Goal: Task Accomplishment & Management: Complete application form

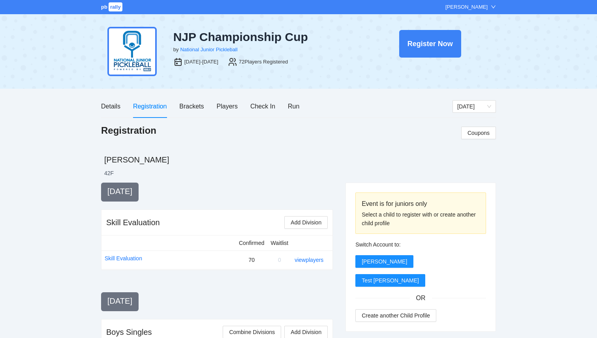
click at [110, 7] on span "rally" at bounding box center [116, 6] width 14 height 9
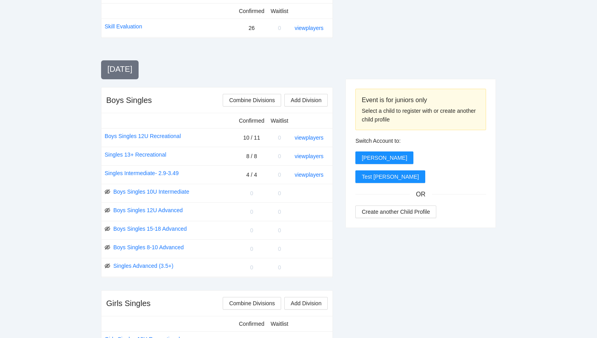
scroll to position [230, 0]
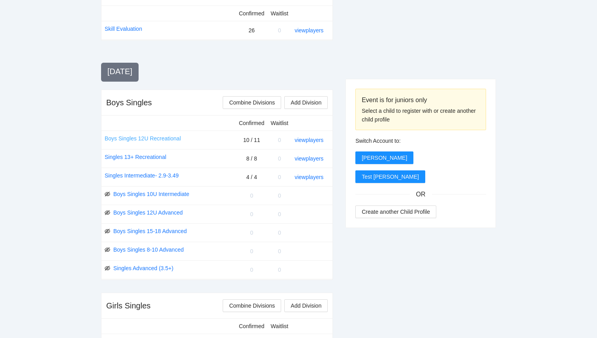
click at [160, 138] on link "Boys Singles 12U Recreational" at bounding box center [143, 138] width 76 height 9
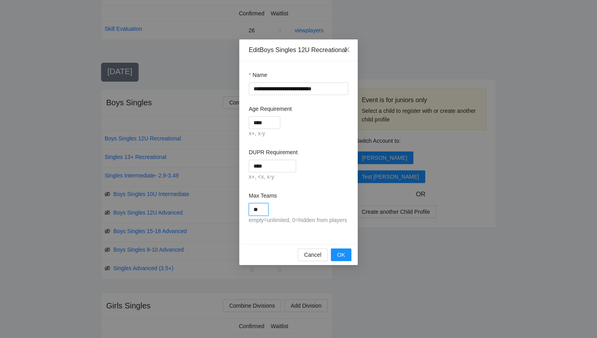
click at [262, 216] on input "**" at bounding box center [259, 209] width 20 height 13
type input "**"
click at [323, 199] on form "**********" at bounding box center [298, 148] width 99 height 155
click at [341, 259] on span "OK" at bounding box center [341, 255] width 8 height 9
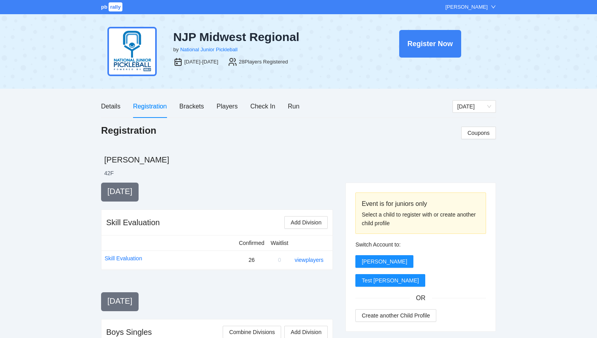
click at [113, 11] on div "pb rally [PERSON_NAME]" at bounding box center [298, 7] width 597 height 14
click at [113, 11] on span "rally" at bounding box center [116, 6] width 14 height 9
click at [195, 103] on div "Brackets" at bounding box center [191, 106] width 24 height 10
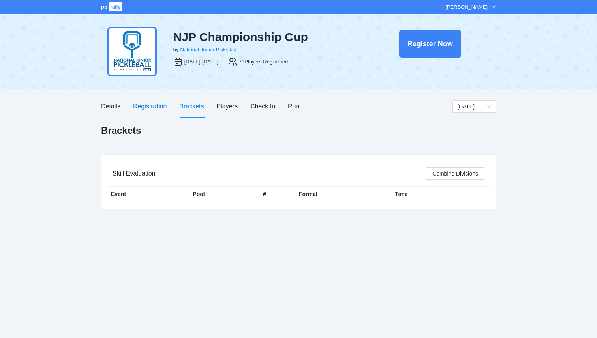
click at [153, 106] on div "Registration" at bounding box center [150, 106] width 34 height 10
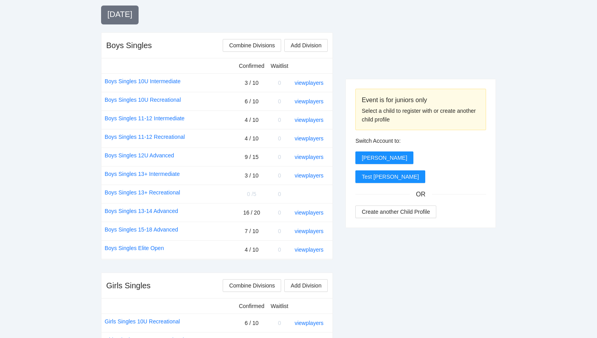
scroll to position [292, 0]
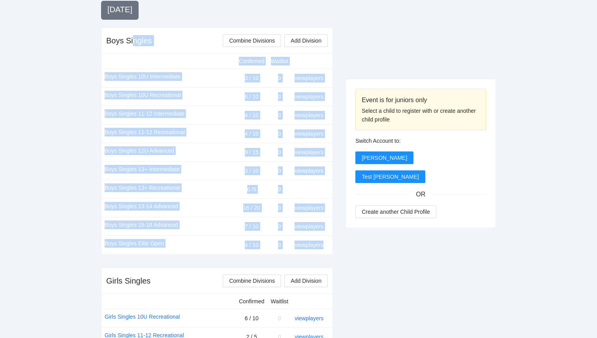
drag, startPoint x: 135, startPoint y: 39, endPoint x: 317, endPoint y: 252, distance: 279.9
click at [317, 252] on div "Boys Singles Combine Divisions Add Division Confirmed Waitlist Boys Singles 10U…" at bounding box center [217, 142] width 232 height 228
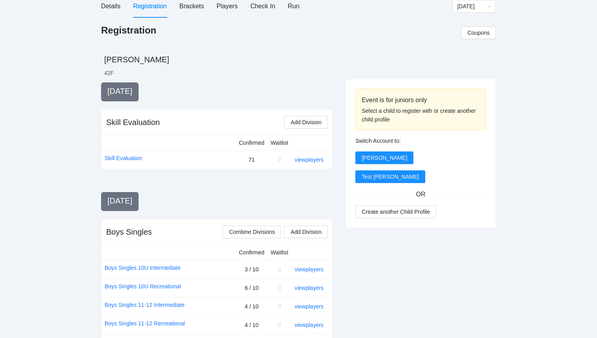
scroll to position [0, 0]
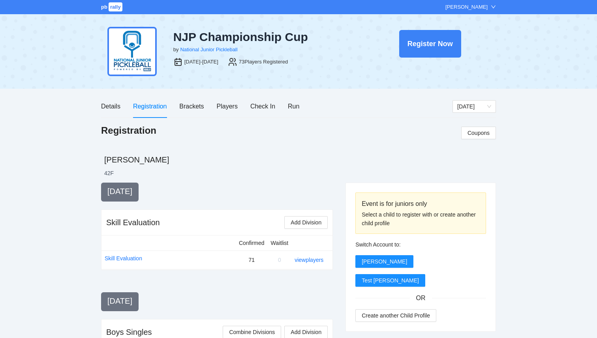
click at [110, 11] on span "rally" at bounding box center [116, 6] width 14 height 9
click at [104, 11] on div "pb rally" at bounding box center [112, 7] width 22 height 8
click at [111, 8] on span "rally" at bounding box center [116, 6] width 14 height 9
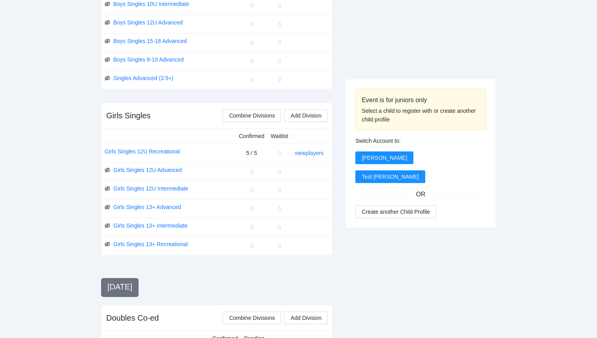
scroll to position [414, 0]
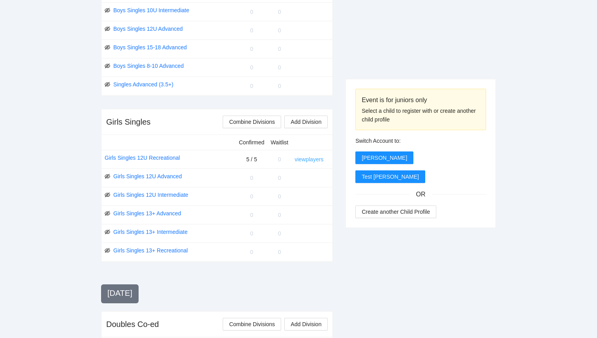
click at [306, 159] on link "view players" at bounding box center [308, 159] width 29 height 6
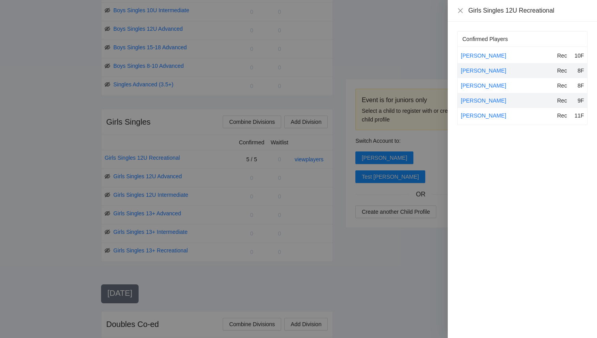
click at [413, 288] on div at bounding box center [298, 169] width 597 height 338
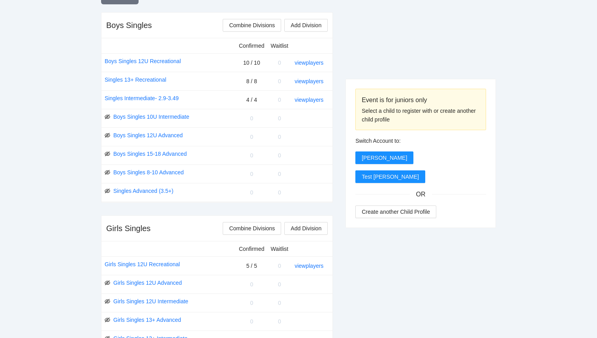
scroll to position [308, 0]
click at [312, 264] on link "view players" at bounding box center [308, 265] width 29 height 6
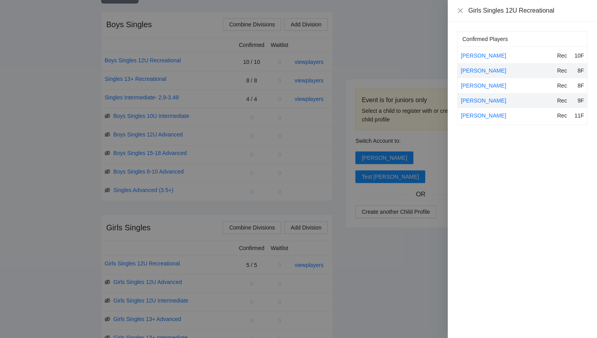
click at [411, 290] on div at bounding box center [298, 169] width 597 height 338
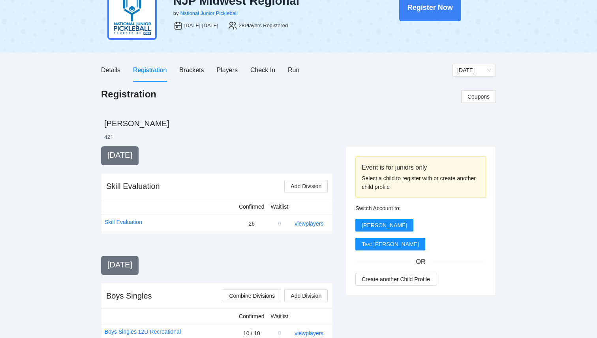
scroll to position [0, 0]
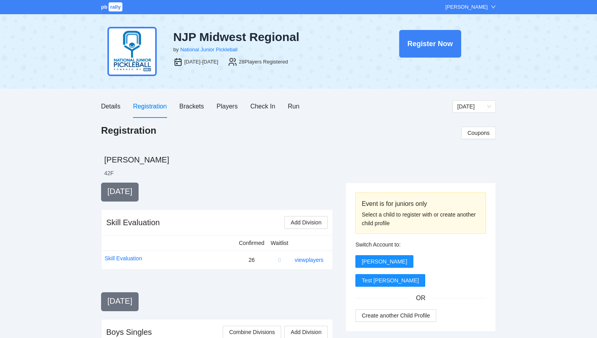
click at [109, 13] on div "pb rally Courtney Loughridge" at bounding box center [298, 7] width 597 height 14
click at [109, 10] on span "rally" at bounding box center [116, 6] width 14 height 9
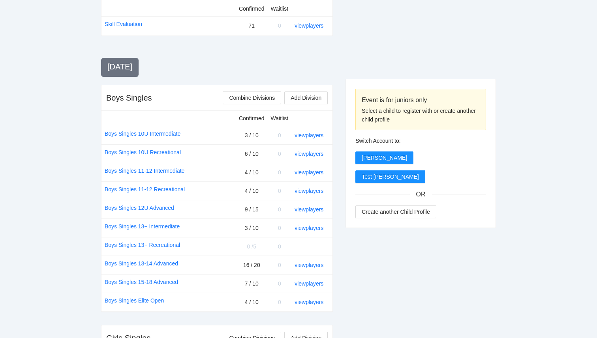
scroll to position [239, 0]
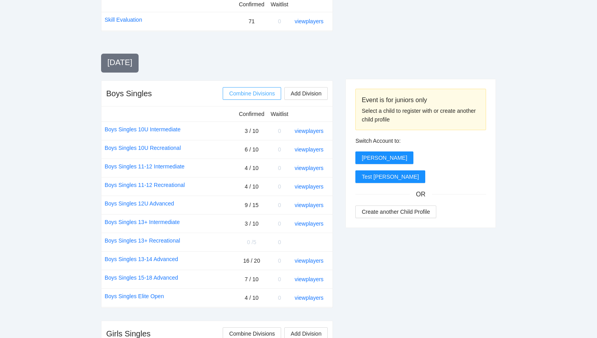
click at [256, 92] on span "Combine Divisions" at bounding box center [252, 93] width 46 height 9
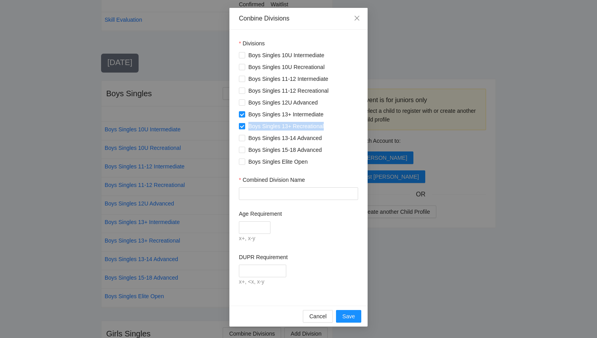
drag, startPoint x: 326, startPoint y: 127, endPoint x: 249, endPoint y: 126, distance: 77.0
click at [249, 126] on span "Boys Singles 13+ Recreational" at bounding box center [286, 126] width 82 height 9
copy span "Boys Singles 13+ Recreational"
click at [247, 197] on input "Combined Division Name" at bounding box center [298, 193] width 119 height 13
paste input "**********"
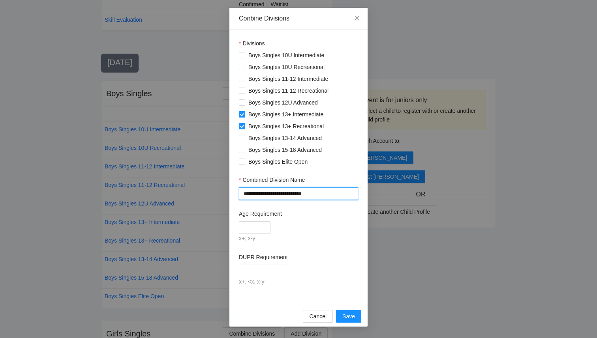
drag, startPoint x: 321, startPoint y: 195, endPoint x: 289, endPoint y: 191, distance: 32.3
click at [289, 191] on input "**********" at bounding box center [298, 193] width 119 height 13
click at [288, 195] on input "**********" at bounding box center [298, 193] width 119 height 13
type input "**********"
click at [262, 227] on input "Age Requirement" at bounding box center [255, 227] width 32 height 13
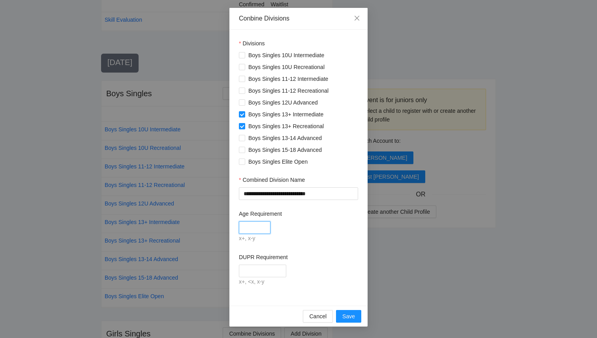
type input "*****"
click at [250, 272] on input "DUPR Requirement" at bounding box center [262, 271] width 47 height 13
type input "*******"
click at [326, 283] on div "x+, <x, x-y" at bounding box center [298, 281] width 119 height 9
click at [347, 315] on span "Save" at bounding box center [348, 316] width 13 height 9
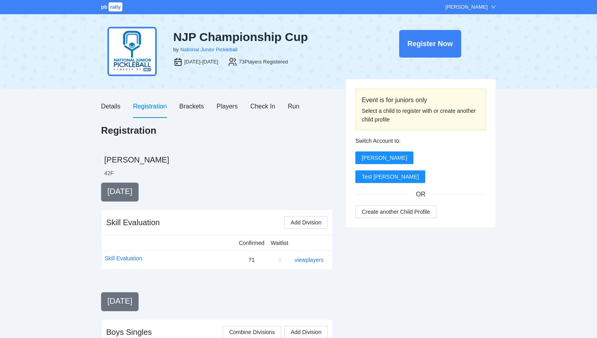
scroll to position [239, 0]
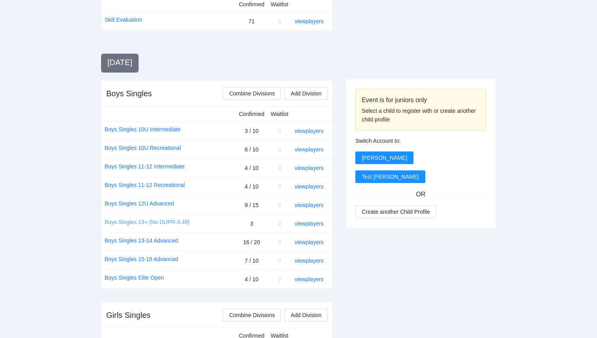
click at [180, 221] on link "Boys Singles 13+ (No DUPR-3.49)" at bounding box center [147, 222] width 85 height 9
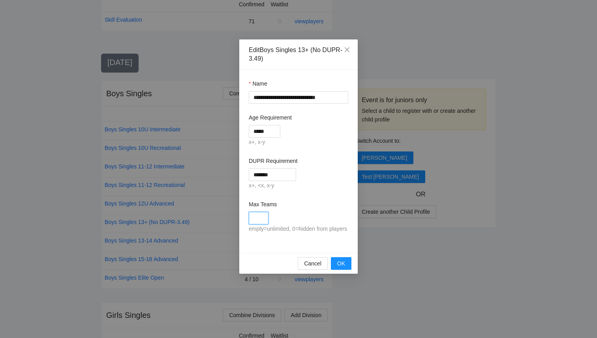
click at [263, 222] on input "Max Teams" at bounding box center [259, 218] width 20 height 13
type input "**"
click at [333, 204] on div "Max Teams" at bounding box center [298, 206] width 99 height 12
click at [345, 270] on button "OK" at bounding box center [341, 263] width 21 height 13
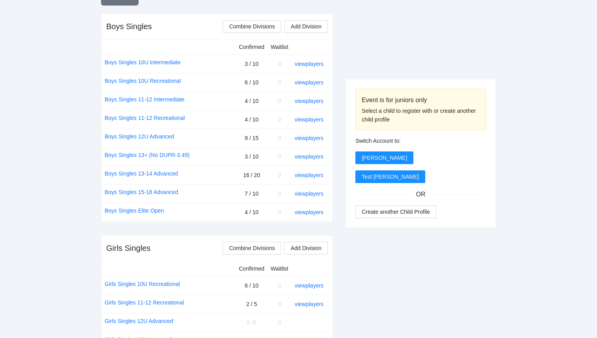
scroll to position [300, 0]
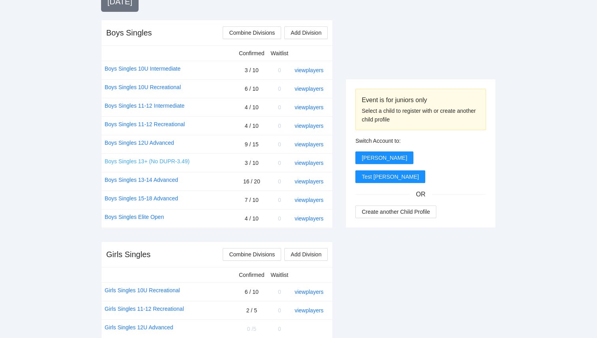
click at [160, 160] on link "Boys Singles 13+ (No DUPR-3.49)" at bounding box center [147, 161] width 85 height 9
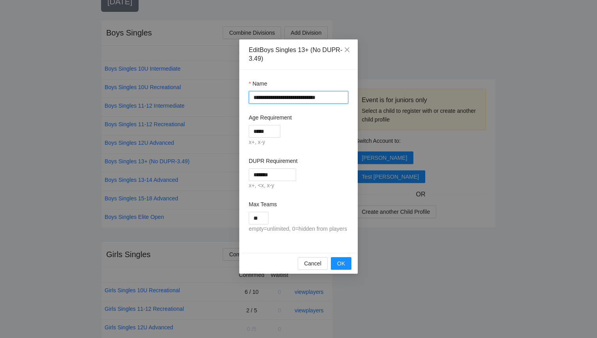
drag, startPoint x: 326, startPoint y: 99, endPoint x: 299, endPoint y: 99, distance: 26.8
click at [299, 99] on input "**********" at bounding box center [298, 97] width 99 height 13
click at [331, 98] on input "**********" at bounding box center [298, 97] width 99 height 13
type input "**********"
drag, startPoint x: 276, startPoint y: 175, endPoint x: 218, endPoint y: 174, distance: 58.4
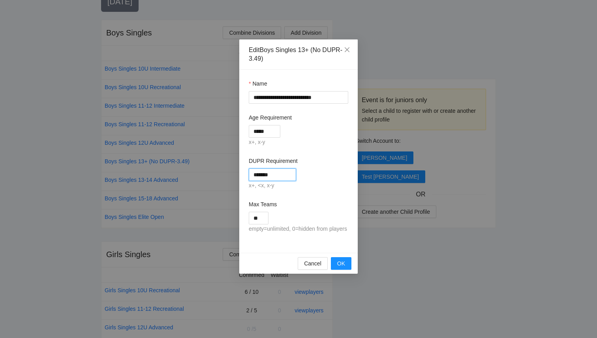
click at [218, 173] on div "**********" at bounding box center [298, 169] width 597 height 338
type input "****"
click at [351, 209] on div "**********" at bounding box center [298, 161] width 118 height 183
click at [341, 268] on span "OK" at bounding box center [341, 263] width 8 height 9
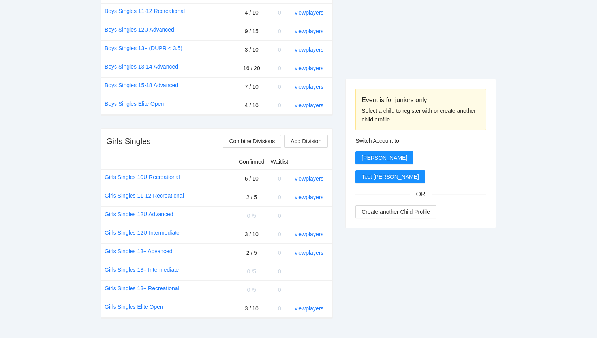
scroll to position [424, 0]
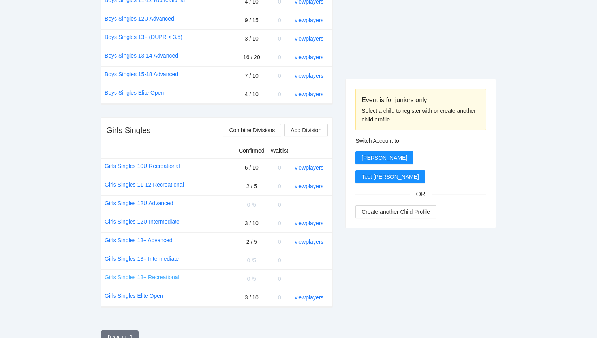
click at [158, 277] on link "Girls Singles 13+ Recreational" at bounding box center [142, 277] width 75 height 9
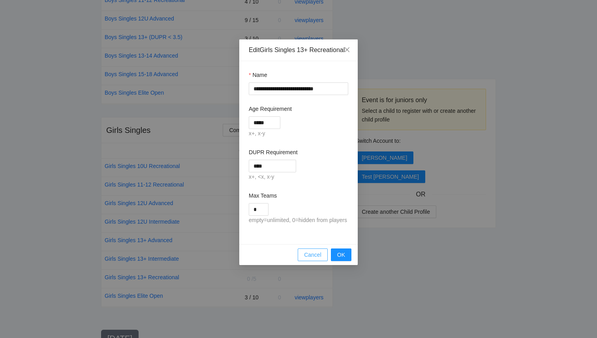
click at [316, 259] on span "Cancel" at bounding box center [312, 255] width 17 height 9
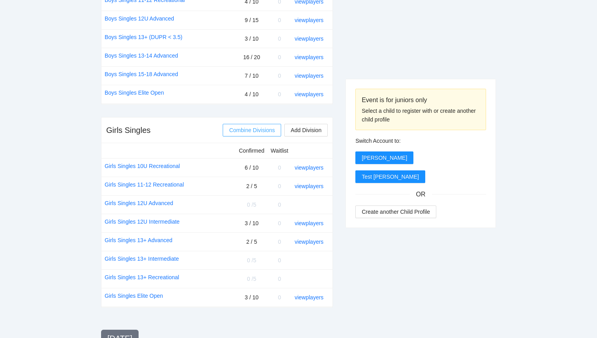
click at [255, 129] on span "Combine Divisions" at bounding box center [252, 130] width 46 height 9
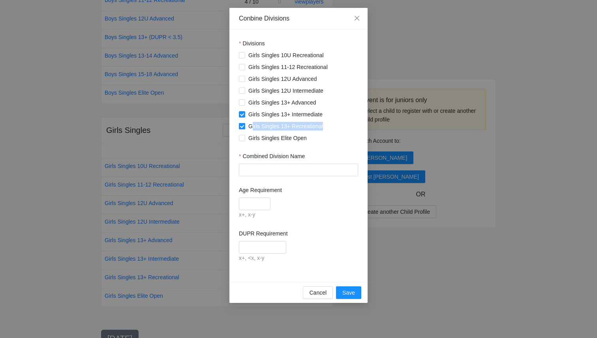
drag, startPoint x: 251, startPoint y: 127, endPoint x: 322, endPoint y: 128, distance: 71.4
click at [322, 128] on span "Girls Singles 13+ Recreational" at bounding box center [285, 126] width 81 height 9
drag, startPoint x: 248, startPoint y: 126, endPoint x: 290, endPoint y: 130, distance: 42.8
click at [290, 130] on span "Girls Singles 13+ Recreational" at bounding box center [285, 126] width 81 height 9
copy span "Girls Singles 13+"
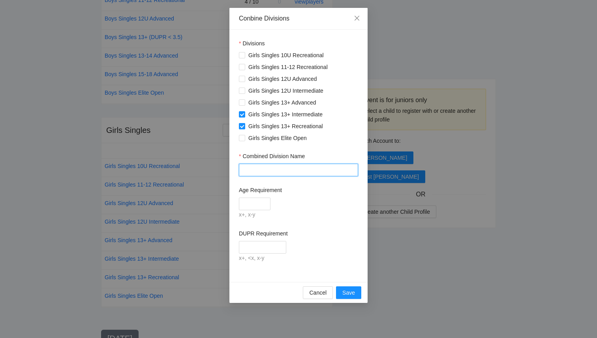
click at [262, 169] on input "Combined Division Name" at bounding box center [298, 170] width 119 height 13
paste input "**********"
type input "**********"
click at [263, 206] on input "Age Requirement" at bounding box center [255, 204] width 32 height 13
type input "*****"
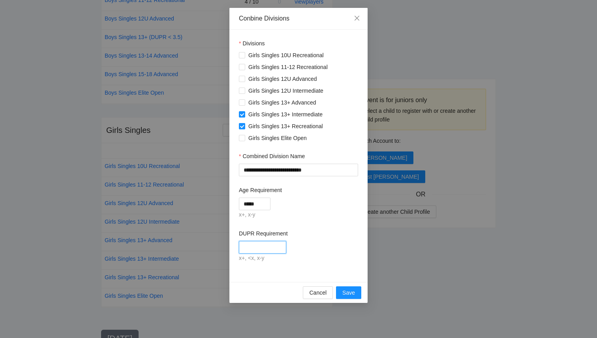
click at [262, 247] on input "DUPR Requirement" at bounding box center [262, 247] width 47 height 13
type input "****"
click at [343, 297] on span "Save" at bounding box center [348, 293] width 13 height 9
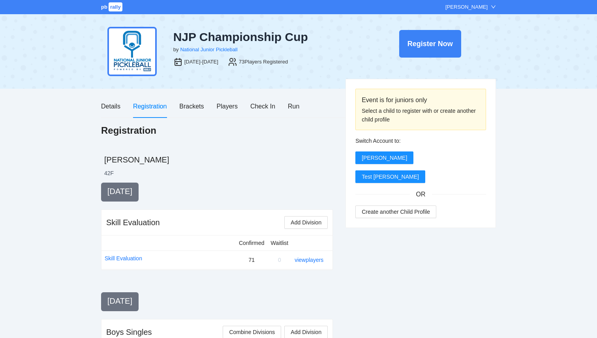
scroll to position [424, 0]
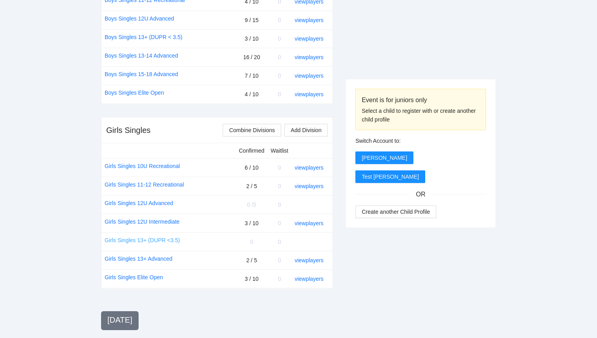
click at [152, 240] on link "Girls Singles 13+ (DUPR <3.5)" at bounding box center [142, 240] width 75 height 9
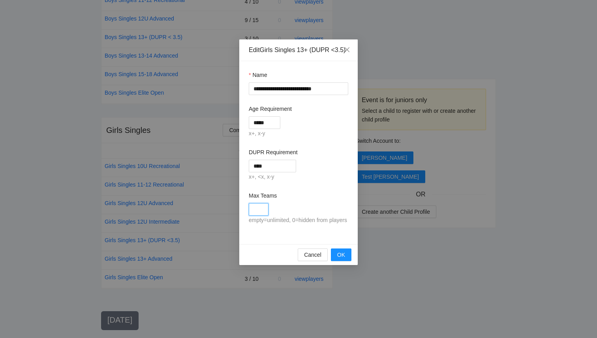
click at [262, 216] on input "Max Teams" at bounding box center [259, 209] width 20 height 13
type input "*"
click at [339, 259] on span "OK" at bounding box center [341, 255] width 8 height 9
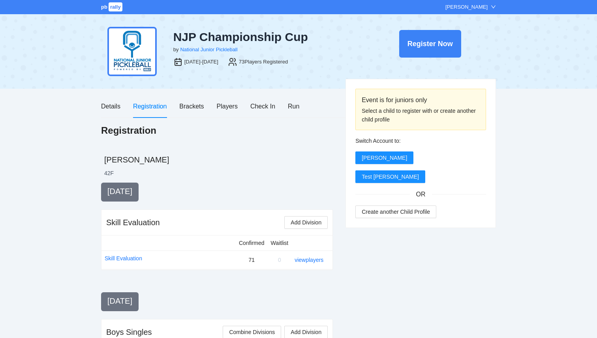
scroll to position [424, 0]
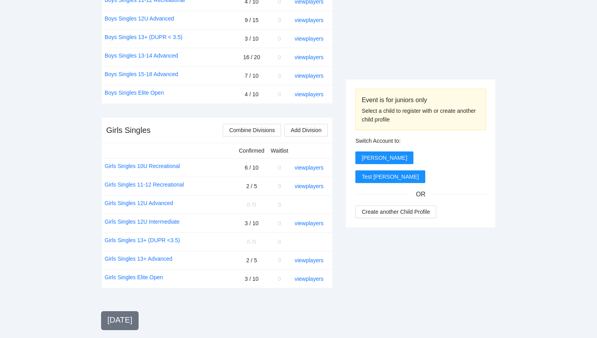
click at [390, 281] on div "Event is for juniors only Select a child to register with or create another chi…" at bounding box center [420, 283] width 150 height 1048
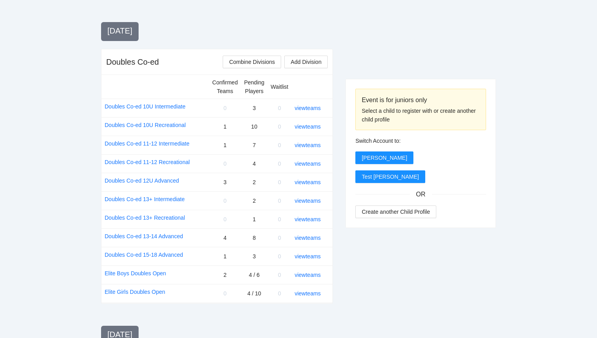
scroll to position [716, 0]
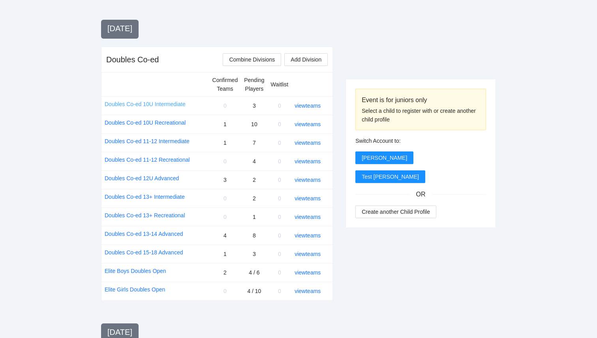
click at [151, 102] on link "Doubles Co-ed 10U Intermediate" at bounding box center [145, 104] width 81 height 9
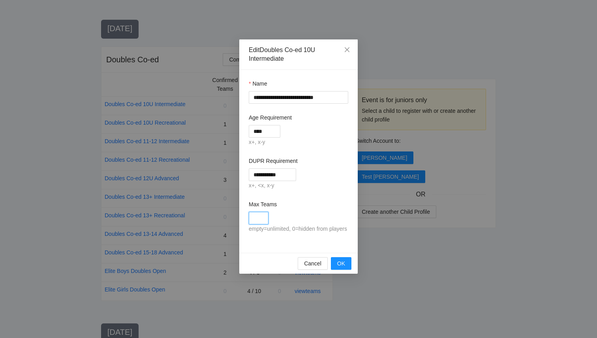
click at [258, 219] on input "Max Teams" at bounding box center [259, 218] width 20 height 13
type input "*"
click at [342, 268] on span "OK" at bounding box center [341, 263] width 8 height 9
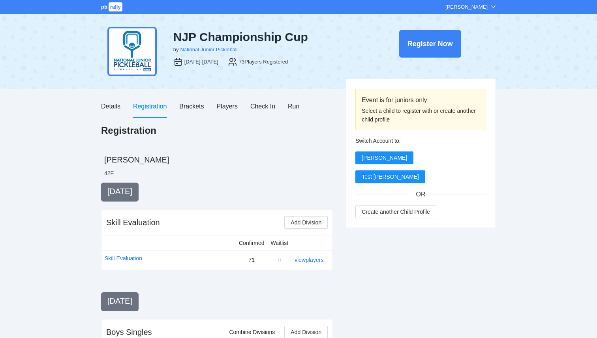
scroll to position [716, 0]
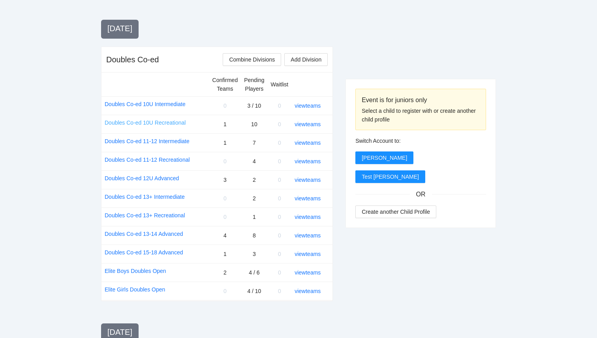
click at [170, 122] on link "Doubles Co-ed 10U Recreational" at bounding box center [145, 122] width 81 height 9
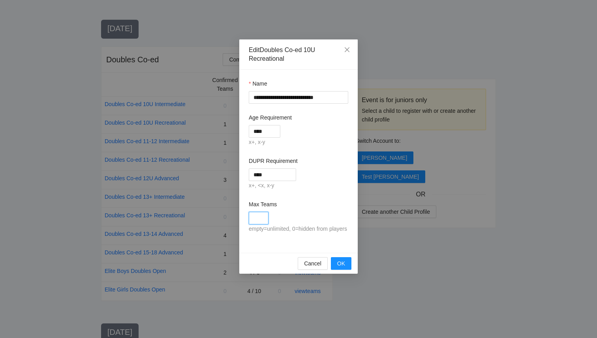
click at [257, 219] on input "Max Teams" at bounding box center [259, 218] width 20 height 13
type input "**"
click at [343, 268] on span "OK" at bounding box center [341, 263] width 8 height 9
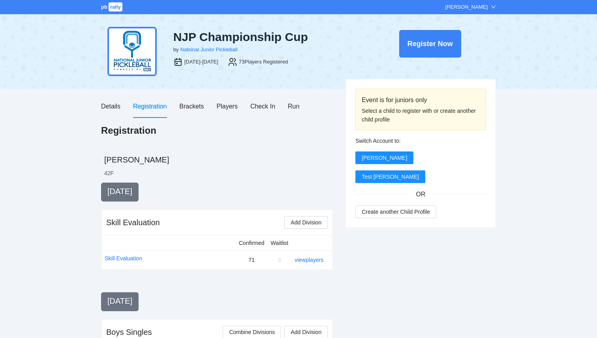
scroll to position [716, 0]
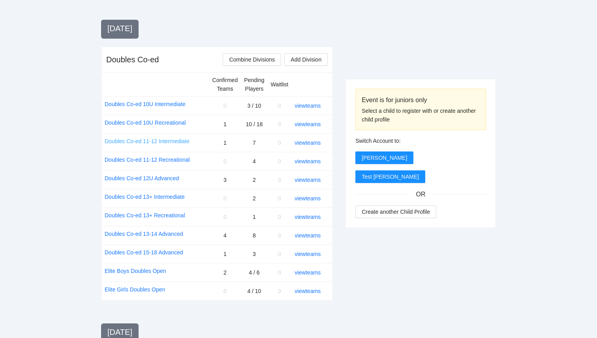
click at [182, 141] on link "Doubles Co-ed 11-12 Intermediate" at bounding box center [147, 141] width 85 height 9
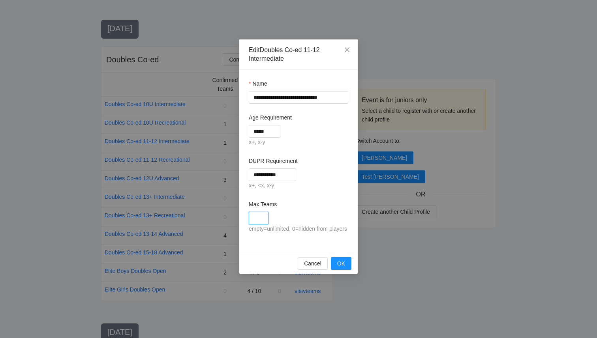
click at [253, 219] on input "Max Teams" at bounding box center [259, 218] width 20 height 13
type input "**"
click at [343, 270] on button "OK" at bounding box center [341, 263] width 21 height 13
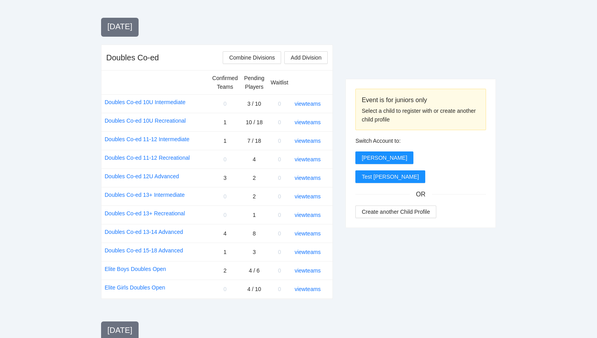
scroll to position [718, 0]
click at [177, 158] on link "Doubles Co-ed 11-12 Recreational" at bounding box center [147, 157] width 85 height 9
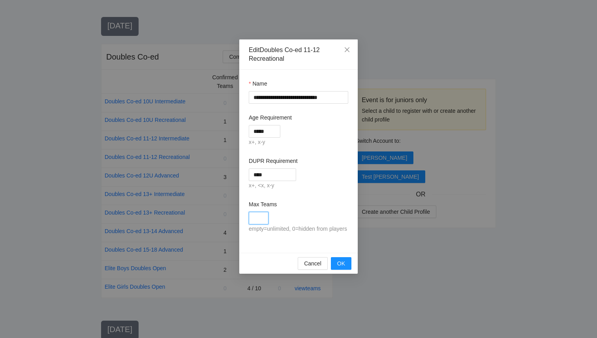
click at [260, 221] on input "Max Teams" at bounding box center [259, 218] width 20 height 13
type input "*"
click at [338, 268] on span "OK" at bounding box center [341, 263] width 8 height 9
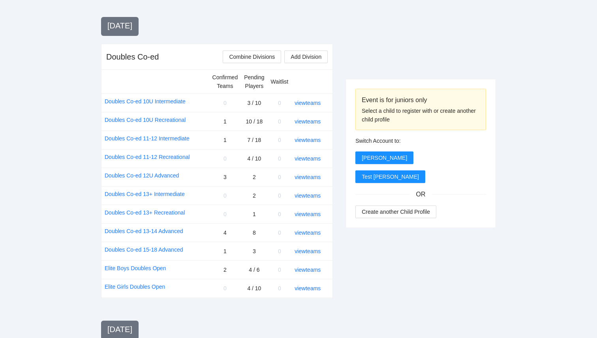
scroll to position [725, 0]
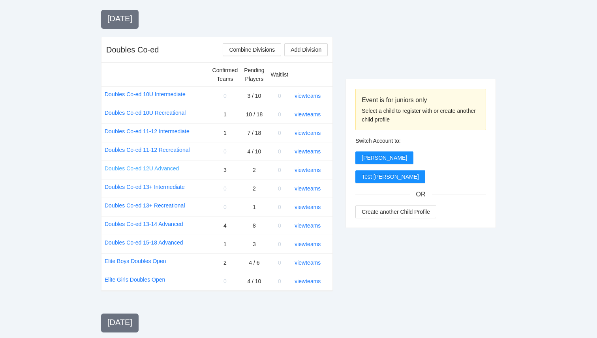
click at [163, 169] on link "Doubles Co-ed 12U Advanced" at bounding box center [142, 168] width 74 height 9
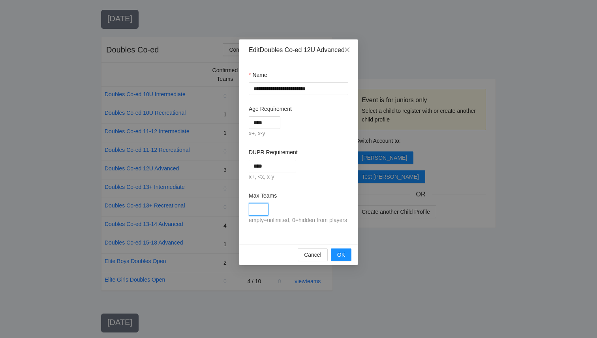
click at [261, 216] on input "Max Teams" at bounding box center [259, 209] width 20 height 13
type input "**"
click at [342, 259] on span "OK" at bounding box center [341, 255] width 8 height 9
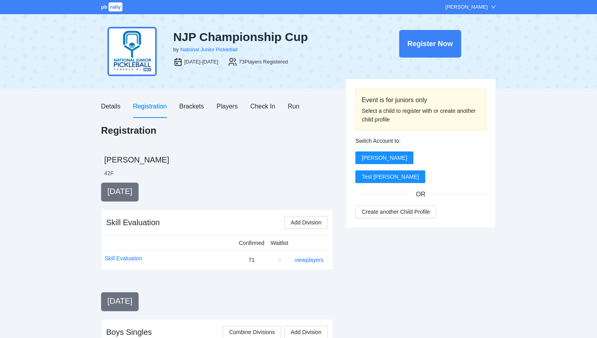
scroll to position [725, 0]
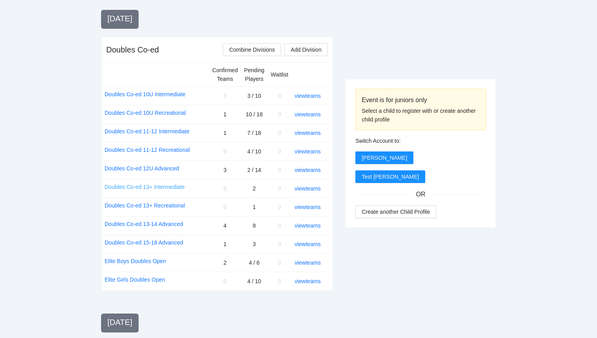
click at [169, 188] on link "Doubles Co-ed 13+ Intermediate" at bounding box center [145, 187] width 80 height 9
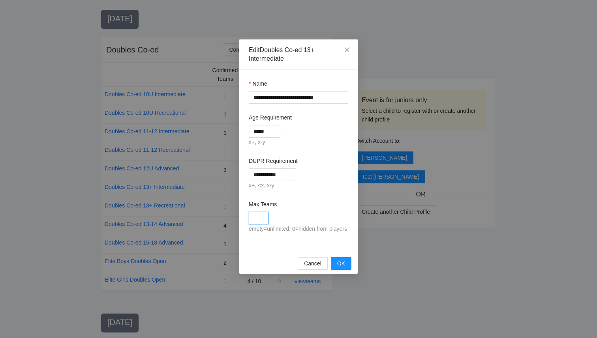
click at [260, 224] on input "Max Teams" at bounding box center [259, 218] width 20 height 13
type input "*"
click at [338, 268] on span "OK" at bounding box center [341, 263] width 8 height 9
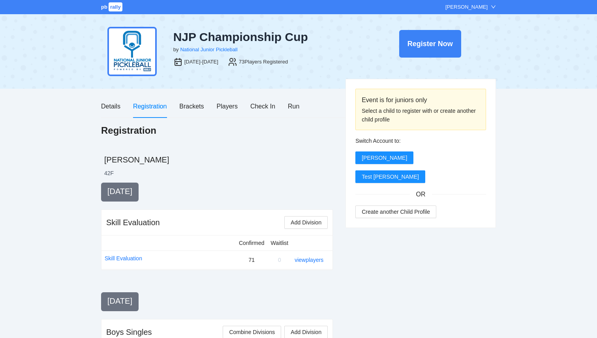
scroll to position [725, 0]
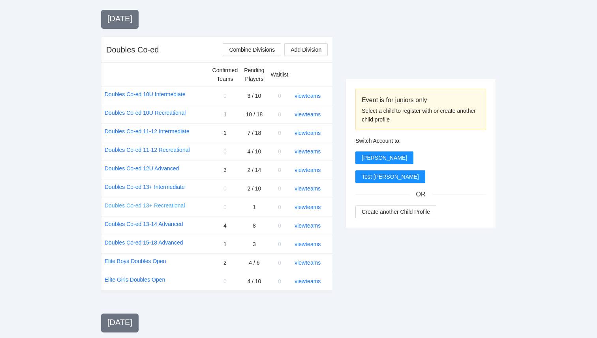
click at [168, 208] on link "Doubles Co-ed 13+ Recreational" at bounding box center [145, 205] width 81 height 9
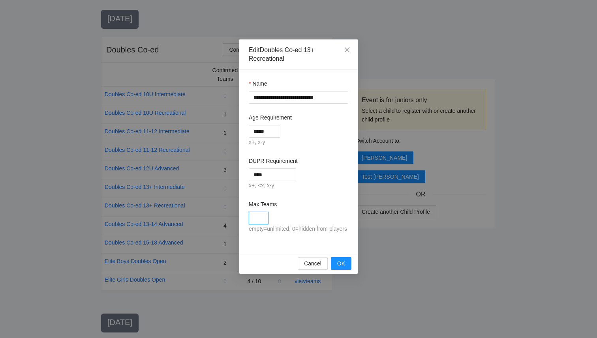
click at [265, 222] on input "Max Teams" at bounding box center [259, 218] width 20 height 13
type input "*"
click at [336, 268] on button "OK" at bounding box center [341, 263] width 21 height 13
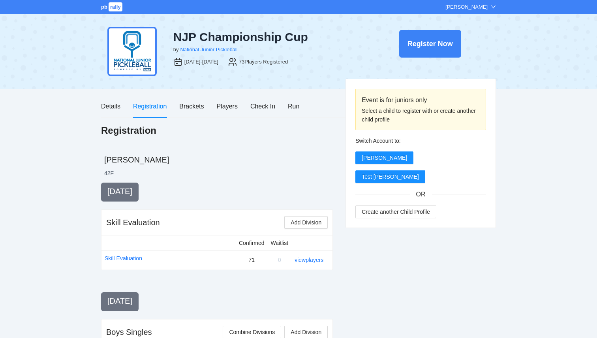
scroll to position [725, 0]
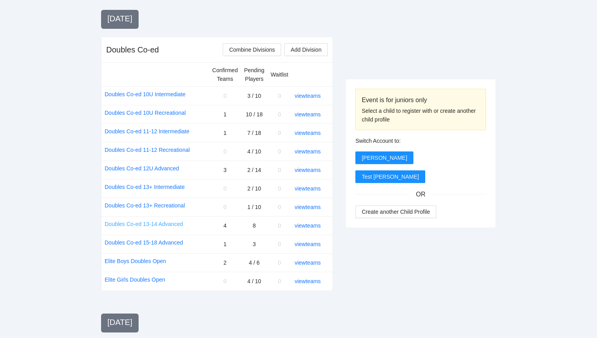
click at [180, 224] on link "Doubles Co-ed 13-14 Advanced" at bounding box center [144, 224] width 78 height 9
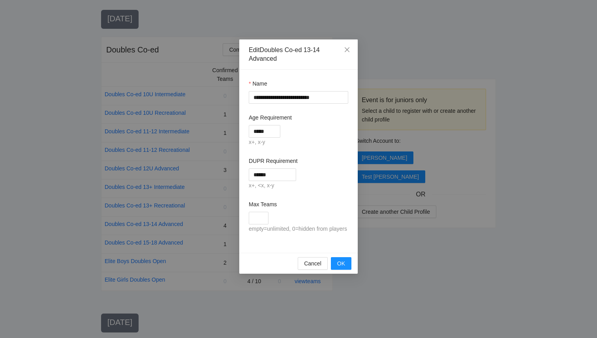
click at [259, 225] on div "empty=unlimited, 0=hidden from players" at bounding box center [298, 229] width 99 height 9
click at [259, 224] on input "Max Teams" at bounding box center [259, 218] width 20 height 13
type input "**"
click at [348, 270] on button "OK" at bounding box center [341, 263] width 21 height 13
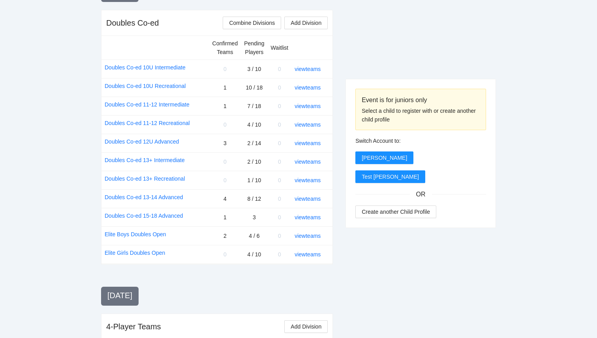
scroll to position [752, 0]
click at [167, 217] on link "Doubles Co-ed 15-18 Advanced" at bounding box center [144, 216] width 78 height 9
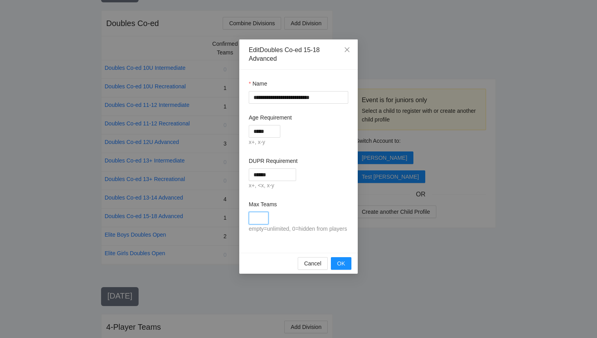
click at [253, 221] on input "Max Teams" at bounding box center [259, 218] width 20 height 13
type input "**"
click at [337, 268] on span "OK" at bounding box center [341, 263] width 8 height 9
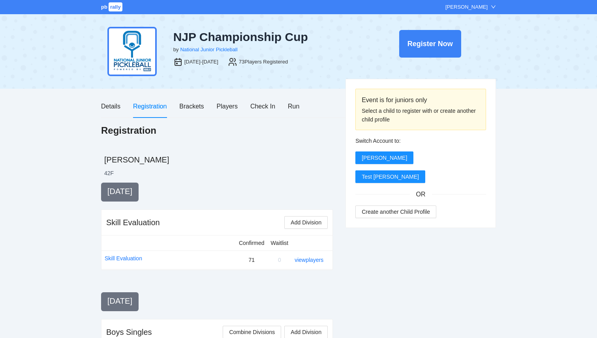
scroll to position [752, 0]
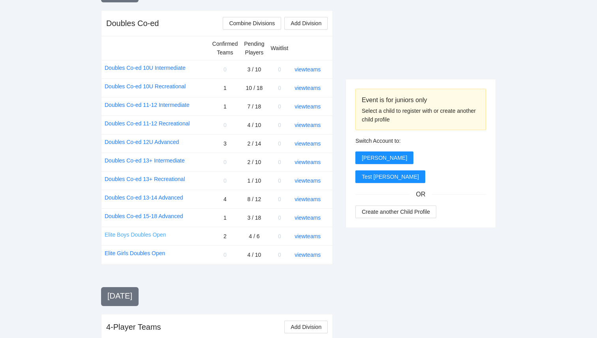
click at [158, 236] on link "Elite Boys Doubles Open" at bounding box center [136, 235] width 62 height 9
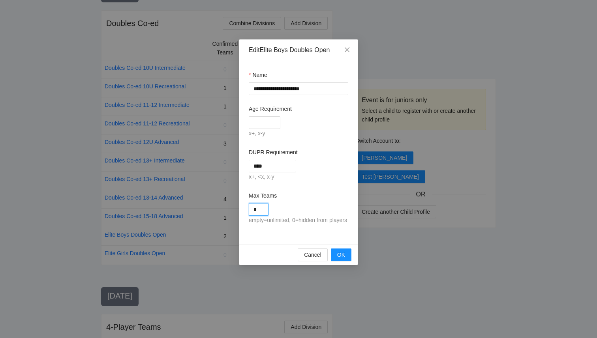
drag, startPoint x: 261, startPoint y: 210, endPoint x: 244, endPoint y: 209, distance: 17.0
click at [244, 209] on div "**********" at bounding box center [298, 152] width 118 height 183
type input "**"
click at [353, 186] on div "**********" at bounding box center [298, 152] width 118 height 183
click at [343, 259] on span "OK" at bounding box center [341, 255] width 8 height 9
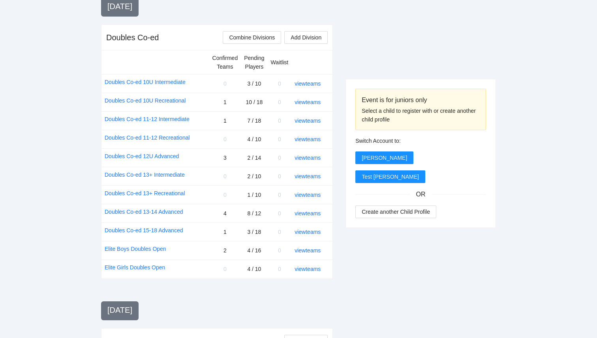
scroll to position [736, 0]
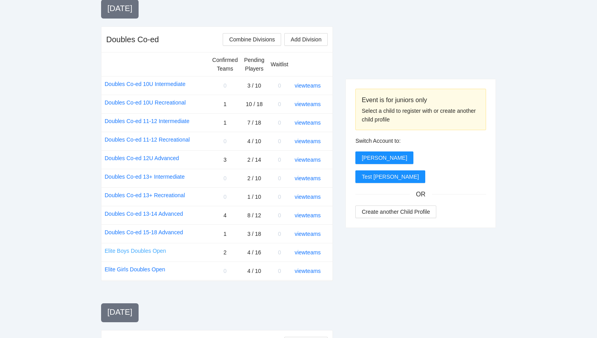
click at [158, 252] on link "Elite Boys Doubles Open" at bounding box center [136, 251] width 62 height 9
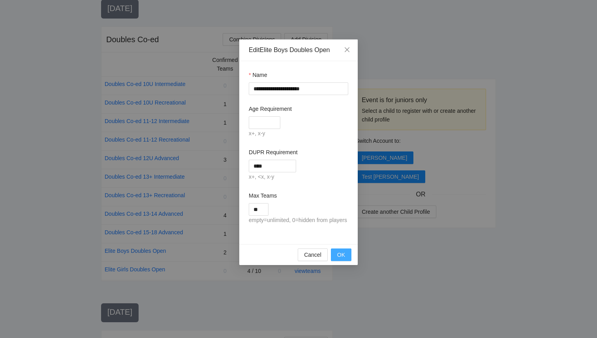
click at [344, 259] on span "OK" at bounding box center [341, 255] width 8 height 9
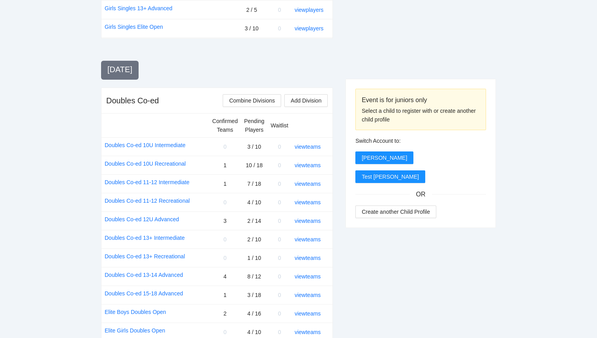
scroll to position [881, 0]
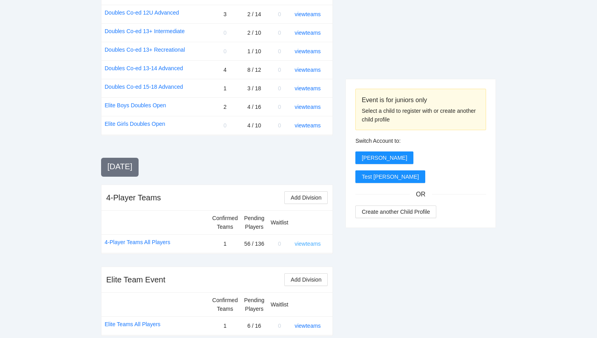
click at [317, 241] on link "view teams" at bounding box center [307, 244] width 26 height 6
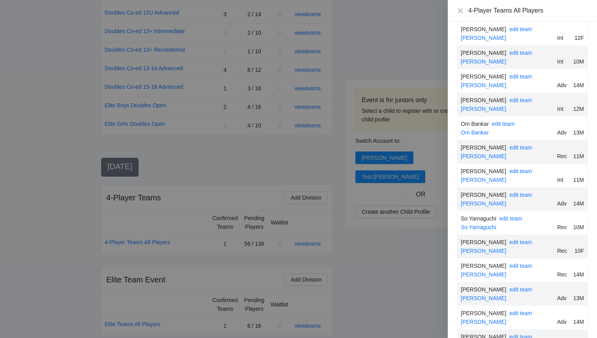
scroll to position [1063, 0]
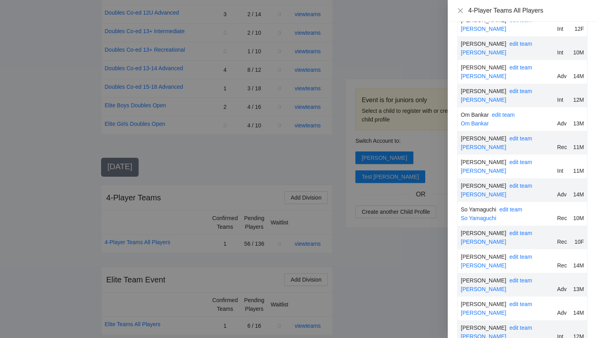
click at [404, 281] on div at bounding box center [298, 169] width 597 height 338
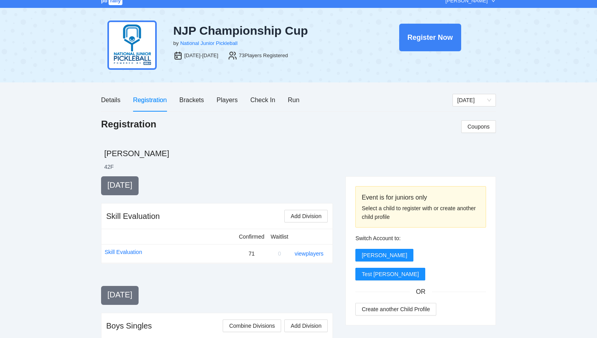
scroll to position [0, 0]
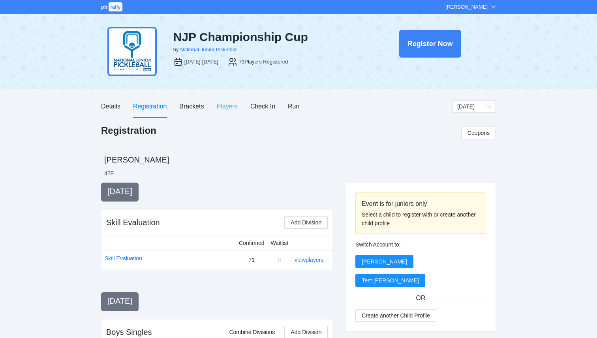
click at [223, 101] on div "Players" at bounding box center [227, 106] width 21 height 22
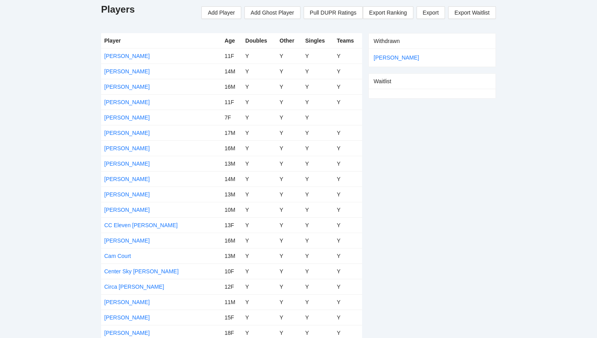
scroll to position [229, 0]
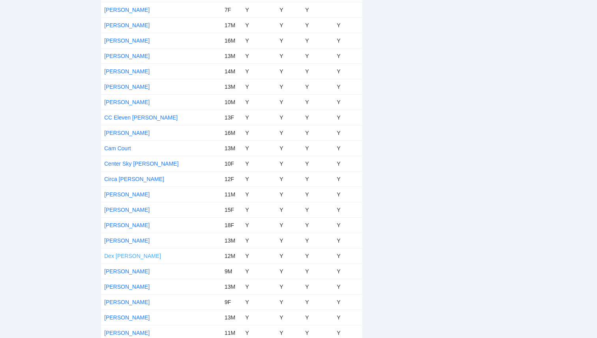
click at [120, 255] on link "Dex [PERSON_NAME]" at bounding box center [132, 256] width 57 height 6
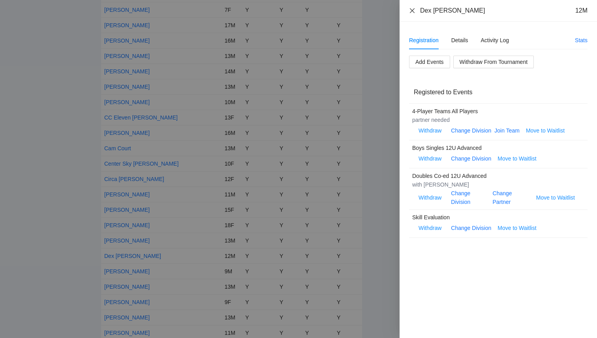
click at [410, 11] on icon "close" at bounding box center [412, 10] width 6 height 6
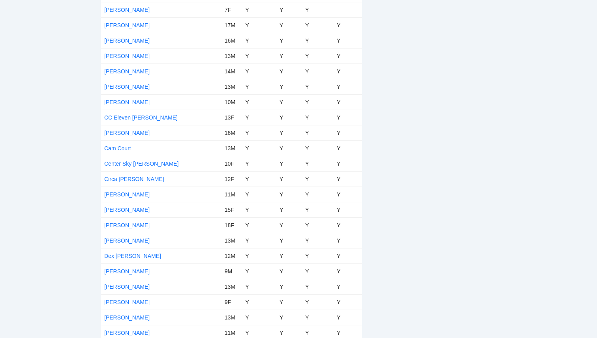
scroll to position [0, 0]
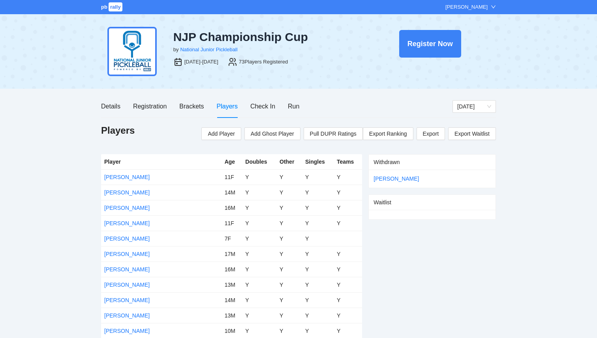
click at [116, 8] on span "rally" at bounding box center [116, 6] width 14 height 9
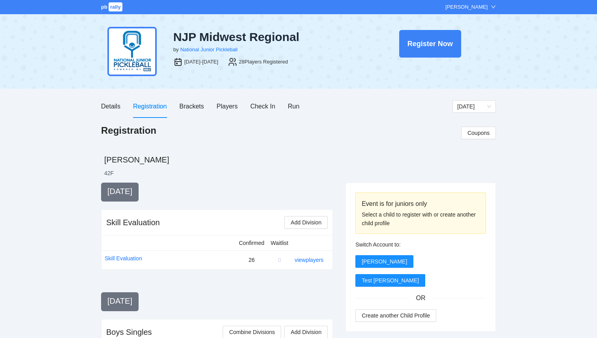
click at [114, 7] on span "rally" at bounding box center [116, 6] width 14 height 9
